Goal: Task Accomplishment & Management: Use online tool/utility

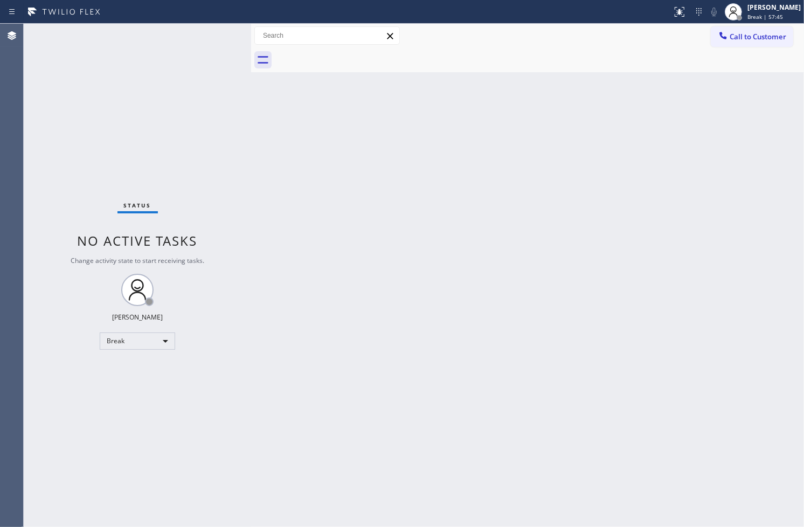
click at [33, 470] on div "Status No active tasks Change activity state to start receiving tasks. [PERSON_…" at bounding box center [137, 275] width 227 height 503
click at [163, 341] on div "Break" at bounding box center [137, 341] width 75 height 17
click at [139, 369] on li "Available" at bounding box center [136, 369] width 73 height 13
drag, startPoint x: 493, startPoint y: 314, endPoint x: 504, endPoint y: 319, distance: 11.8
click at [504, 319] on div "Back to Dashboard Change Sender ID Customers Technicians Select a contact Outbo…" at bounding box center [527, 275] width 553 height 503
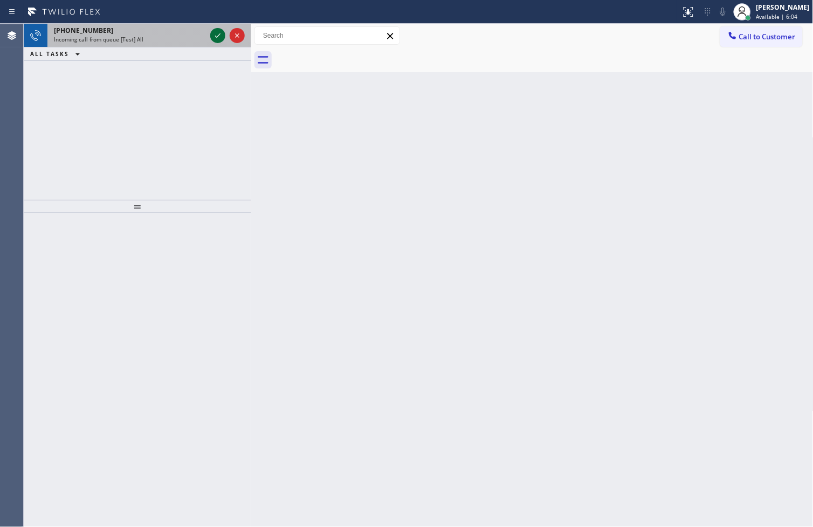
click at [216, 31] on icon at bounding box center [217, 35] width 13 height 13
click at [217, 31] on icon at bounding box center [217, 35] width 13 height 13
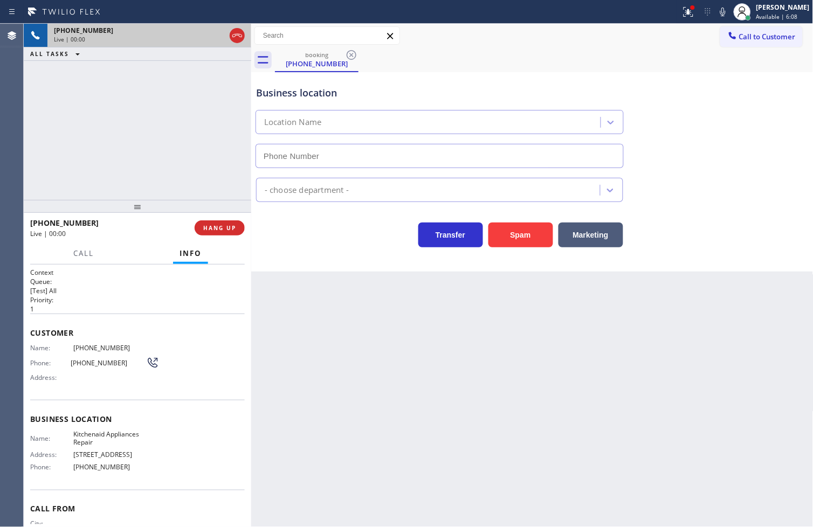
type input "[PHONE_NUMBER]"
click at [683, 11] on icon at bounding box center [688, 12] width 10 height 10
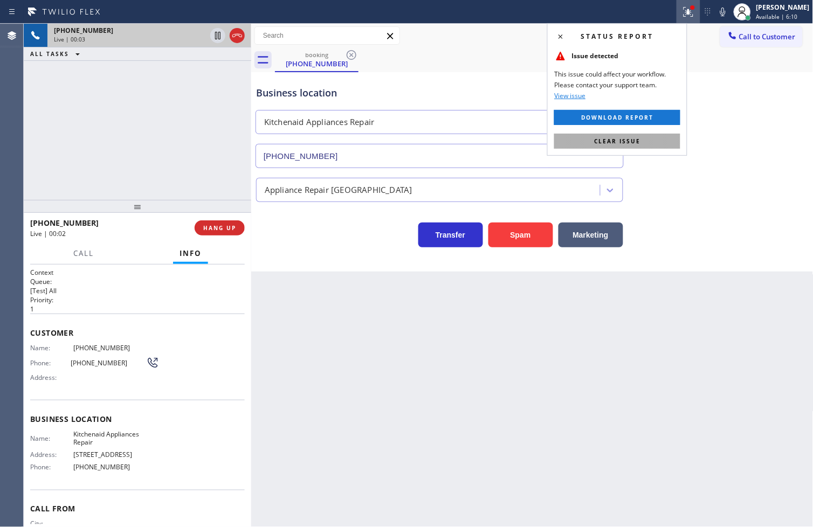
click at [659, 144] on button "Clear issue" at bounding box center [617, 141] width 126 height 15
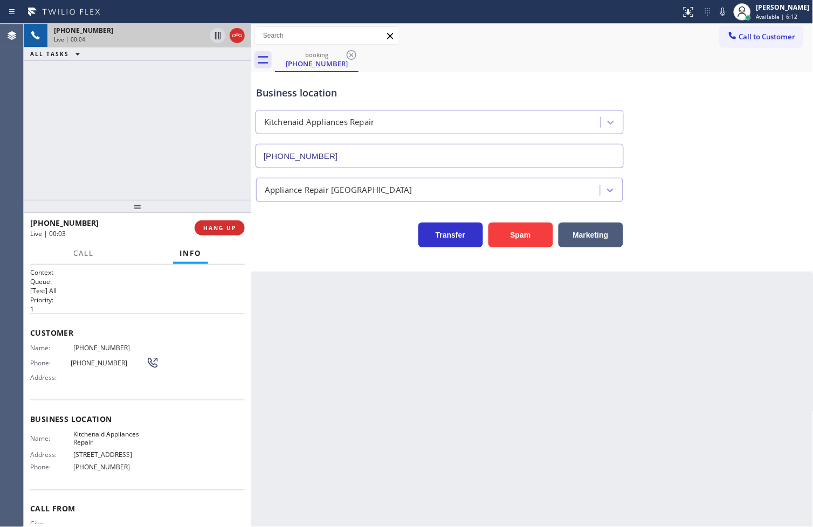
click at [302, 247] on div "Transfer Spam Marketing" at bounding box center [439, 232] width 371 height 30
click at [157, 140] on div "[PHONE_NUMBER] Live | 00:04 ALL TASKS ALL TASKS ACTIVE TASKS TASKS IN WRAP UP" at bounding box center [137, 112] width 227 height 176
click at [288, 250] on div "Business location Kitchenaid Appliances Repair [PHONE_NUMBER] Appliance Repair …" at bounding box center [532, 171] width 562 height 199
click at [122, 162] on div "[PHONE_NUMBER] Live | 00:05 ALL TASKS ALL TASKS ACTIVE TASKS TASKS IN WRAP UP" at bounding box center [137, 112] width 227 height 176
click at [267, 318] on div "Back to Dashboard Change Sender ID Customers Technicians Select a contact Outbo…" at bounding box center [532, 275] width 562 height 503
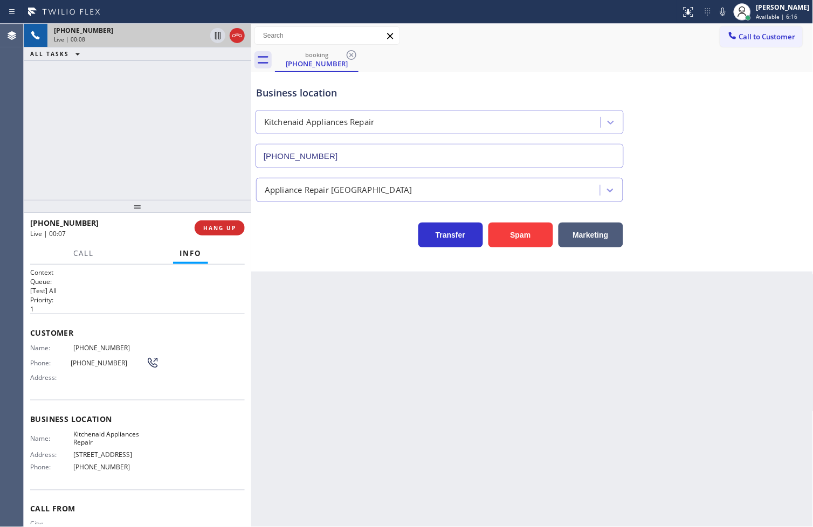
click at [349, 207] on div "Transfer Spam Marketing" at bounding box center [532, 224] width 557 height 45
click at [327, 234] on div "Transfer Spam Marketing" at bounding box center [439, 232] width 371 height 30
click at [200, 162] on div "[PHONE_NUMBER] Live | 00:09 ALL TASKS ALL TASKS ACTIVE TASKS TASKS IN WRAP UP" at bounding box center [137, 112] width 227 height 176
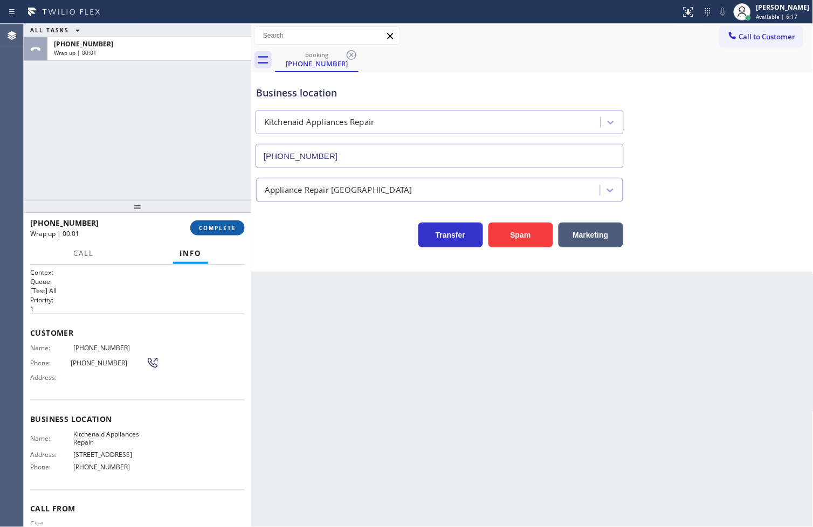
click at [216, 232] on button "COMPLETE" at bounding box center [217, 227] width 54 height 15
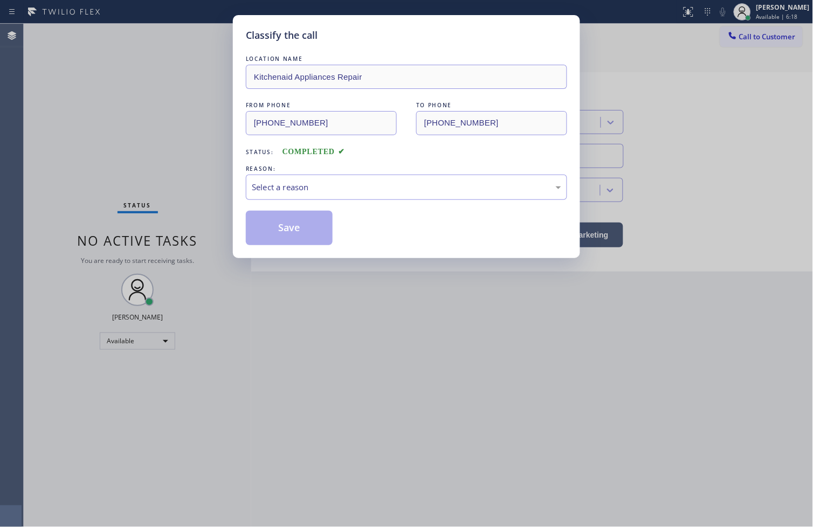
click at [281, 186] on div "Select a reason" at bounding box center [406, 187] width 309 height 12
click at [283, 244] on button "Save" at bounding box center [289, 228] width 87 height 34
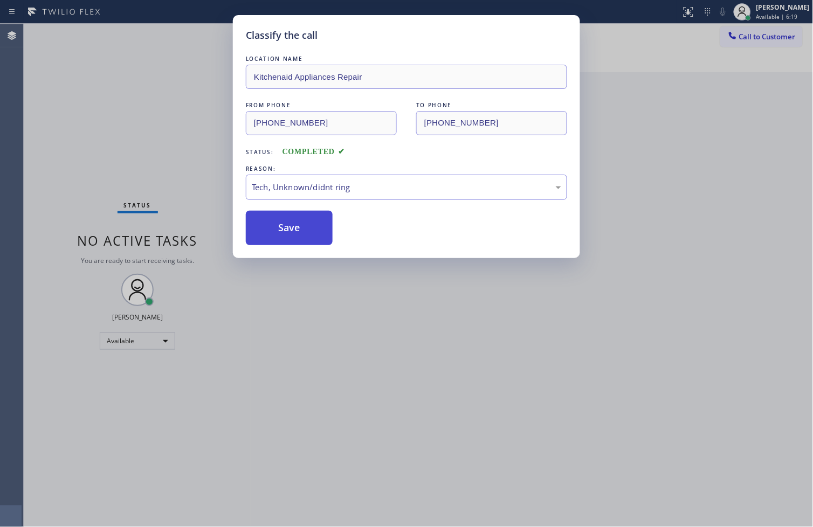
click at [285, 238] on button "Save" at bounding box center [289, 228] width 87 height 34
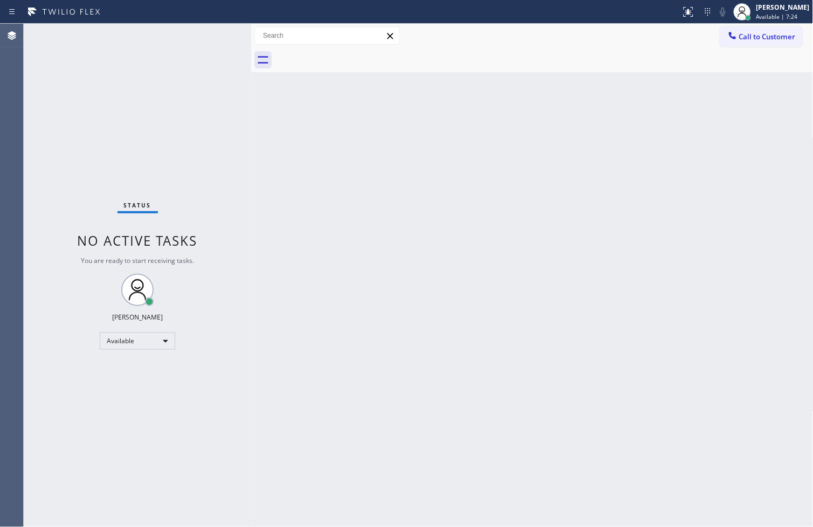
click at [224, 34] on div "Status No active tasks You are ready to start receiving tasks. [PERSON_NAME]" at bounding box center [137, 275] width 227 height 503
click at [327, 178] on div "Back to Dashboard Change Sender ID Customers Technicians Select a contact Outbo…" at bounding box center [532, 275] width 562 height 503
click at [214, 31] on div "Status No active tasks You are ready to start receiving tasks. [PERSON_NAME]" at bounding box center [137, 275] width 227 height 503
click at [575, 261] on div "Back to Dashboard Change Sender ID Customers Technicians Select a contact Outbo…" at bounding box center [532, 275] width 562 height 503
click at [271, 163] on div "Back to Dashboard Change Sender ID Customers Technicians Select a contact Outbo…" at bounding box center [532, 275] width 562 height 503
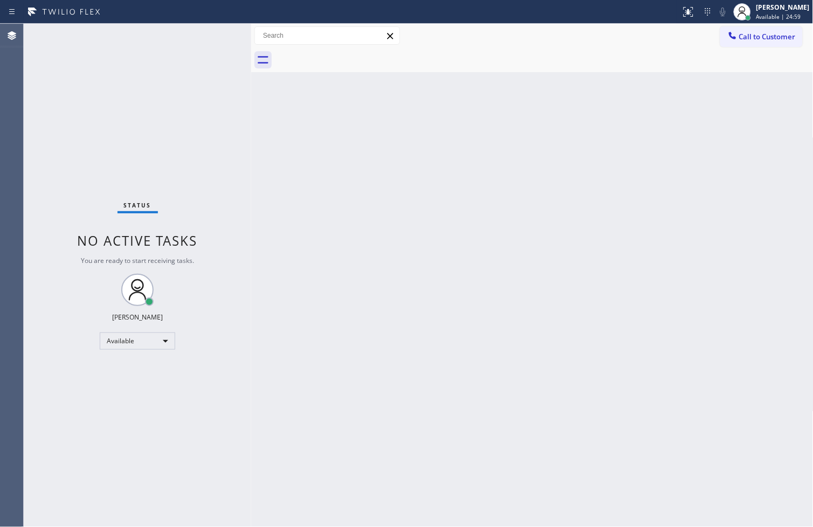
click at [211, 74] on div "Status No active tasks You are ready to start receiving tasks. [PERSON_NAME]" at bounding box center [137, 275] width 227 height 503
click at [223, 45] on div "Status No active tasks You are ready to start receiving tasks. [PERSON_NAME]" at bounding box center [137, 275] width 227 height 503
